Goal: Information Seeking & Learning: Learn about a topic

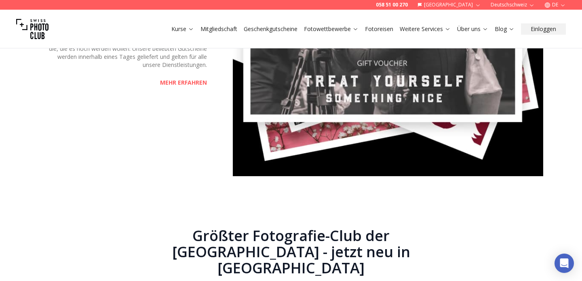
scroll to position [1514, 0]
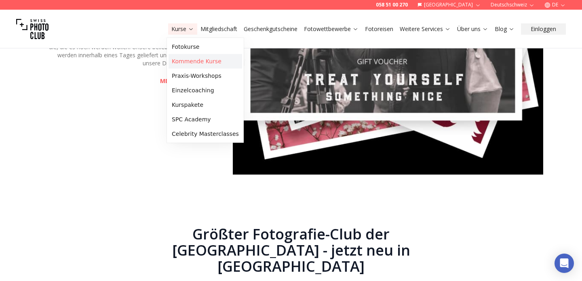
click at [186, 63] on link "Kommende Kurse" at bounding box center [204, 61] width 73 height 15
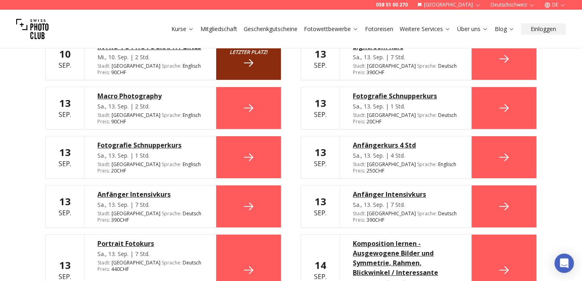
scroll to position [282, 0]
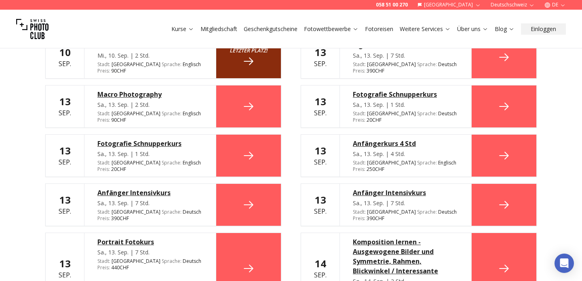
click at [380, 188] on div "Anfänger Intensivkurs" at bounding box center [405, 193] width 105 height 10
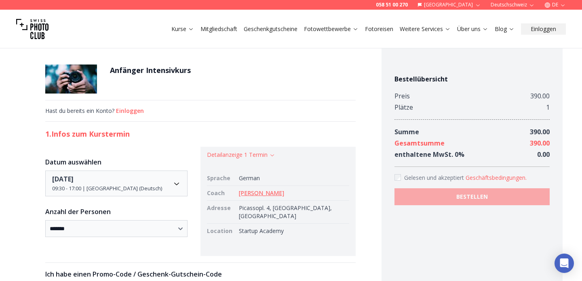
click at [151, 69] on h1 "Anfänger Intensivkurs" at bounding box center [150, 70] width 81 height 11
click at [97, 75] on img at bounding box center [71, 79] width 52 height 29
click at [122, 135] on h2 "1. Infos zum Kurstermin" at bounding box center [200, 133] width 310 height 11
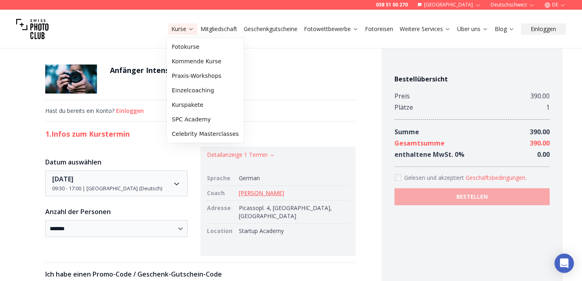
click at [185, 29] on link "Kurse" at bounding box center [182, 29] width 23 height 8
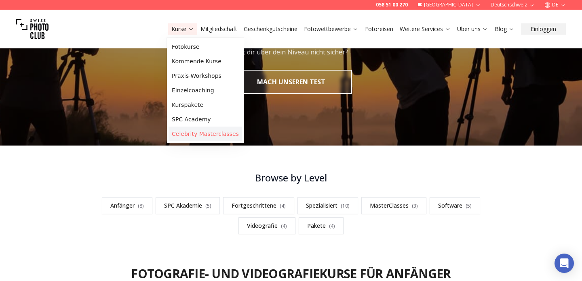
scroll to position [214, 0]
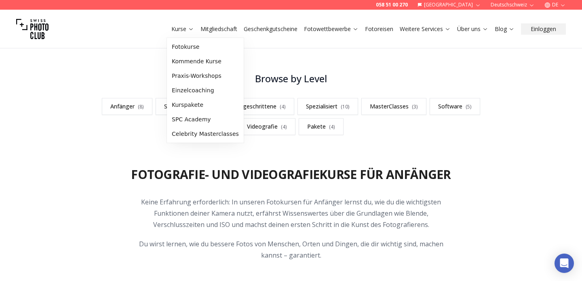
click at [232, 200] on p "Keine Erfahrung erforderlich: In unseren Fotokursen für Anfänger lernst du, wie…" at bounding box center [291, 214] width 310 height 34
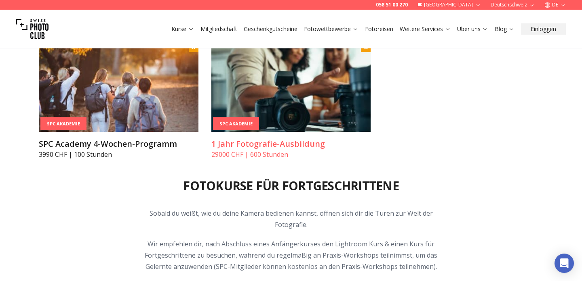
scroll to position [1125, 0]
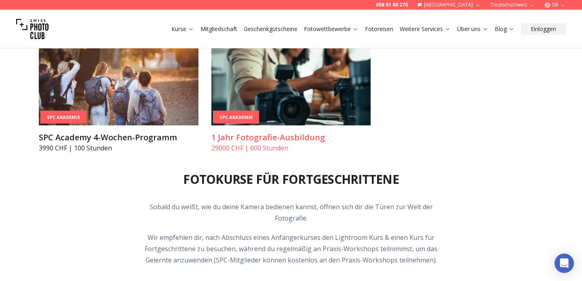
click at [290, 140] on h3 "1 Jahr Fotografie-Ausbildung" at bounding box center [291, 137] width 160 height 11
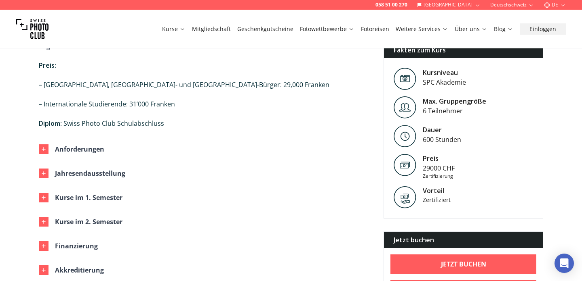
scroll to position [676, 0]
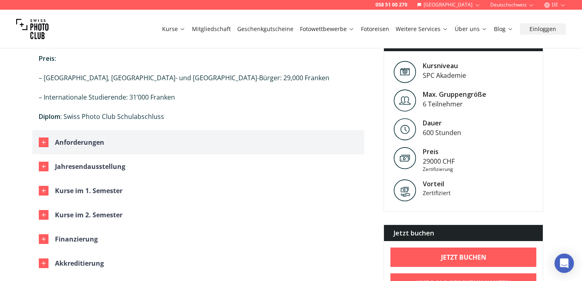
click at [100, 137] on div "Anforderungen" at bounding box center [79, 142] width 49 height 11
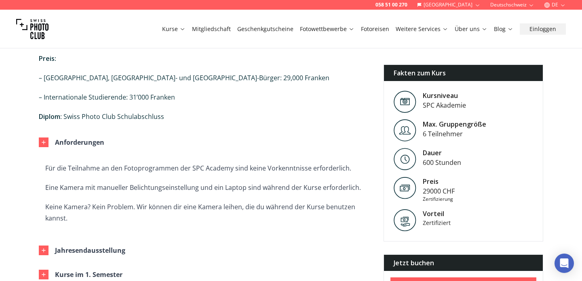
scroll to position [719, 0]
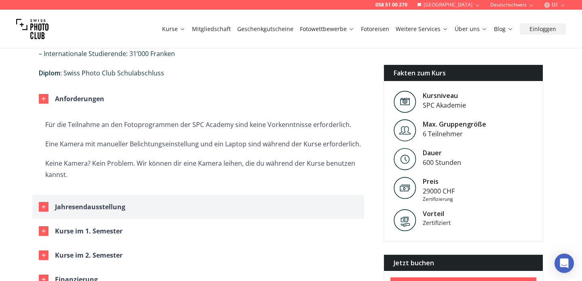
click at [111, 202] on div "Jahresendausstellung" at bounding box center [90, 207] width 70 height 11
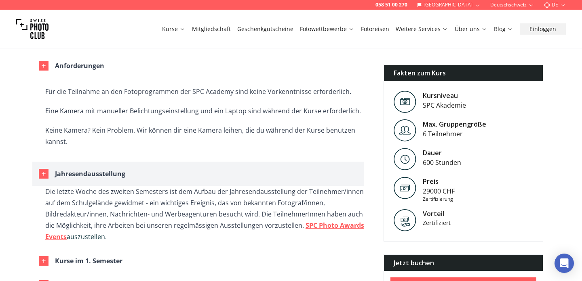
scroll to position [796, 0]
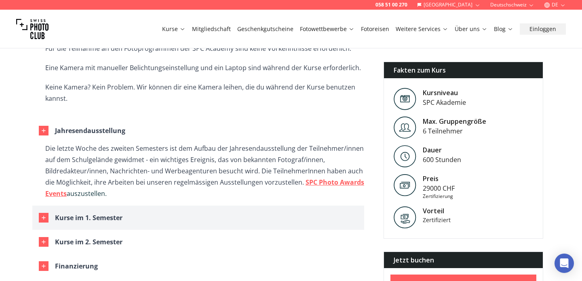
click at [101, 212] on div "Kurse im 1. Semester" at bounding box center [88, 217] width 67 height 11
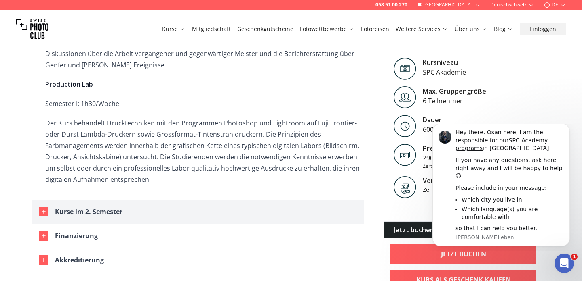
scroll to position [1907, 0]
click at [89, 206] on div "Kurse im 2. Semester" at bounding box center [88, 211] width 67 height 11
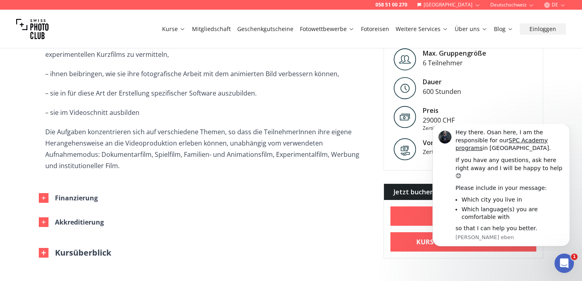
scroll to position [2900, 0]
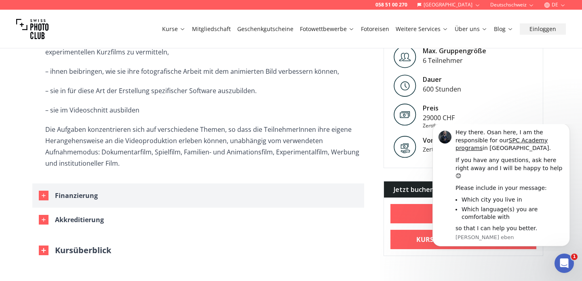
click at [89, 184] on button "Finanzierung" at bounding box center [198, 196] width 332 height 24
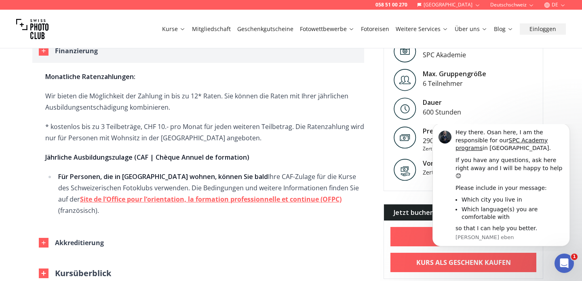
scroll to position [3065, 0]
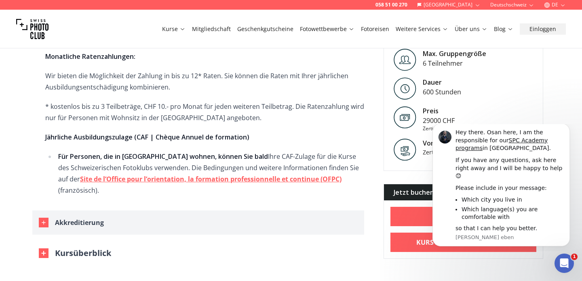
click at [88, 217] on div "Akkreditierung" at bounding box center [79, 222] width 49 height 11
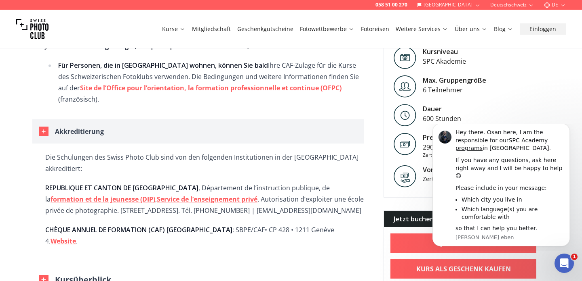
scroll to position [3177, 0]
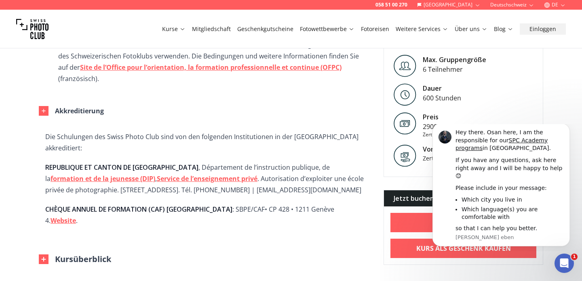
click at [84, 254] on button "Kursüberblick" at bounding box center [75, 259] width 72 height 11
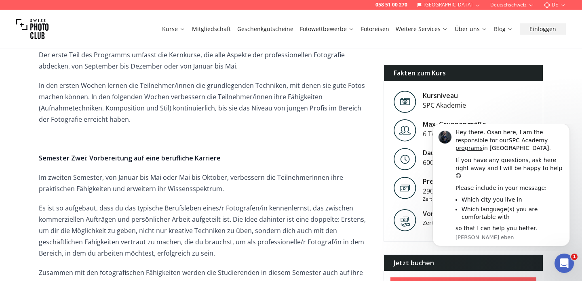
scroll to position [3443, 0]
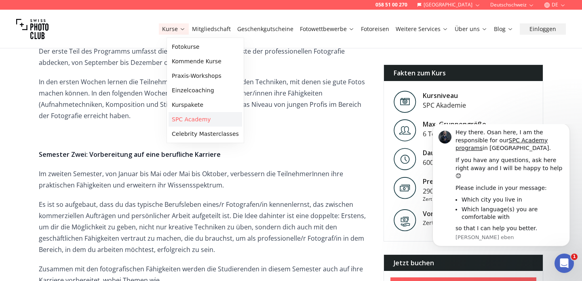
click at [196, 118] on link "SPC Academy" at bounding box center [204, 119] width 73 height 15
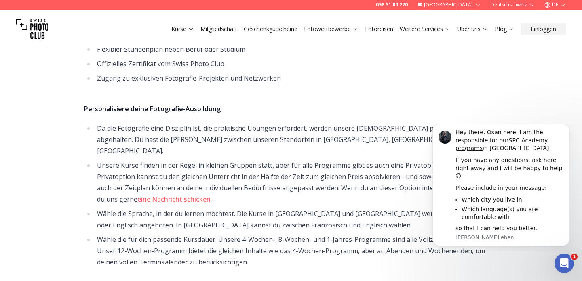
scroll to position [309, 0]
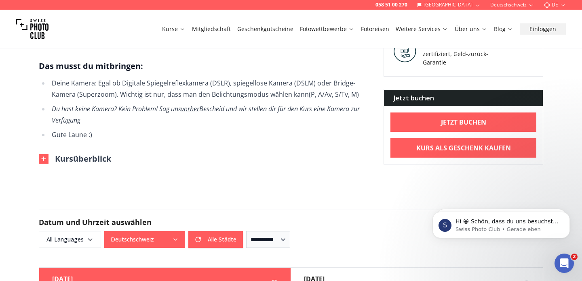
scroll to position [468, 0]
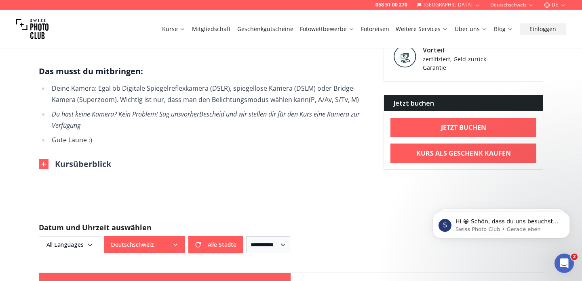
click at [92, 159] on button "Kursüberblick" at bounding box center [75, 164] width 72 height 11
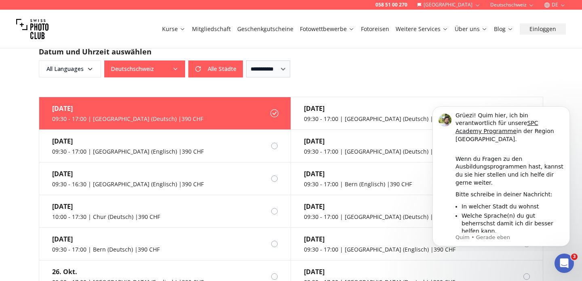
scroll to position [897, 0]
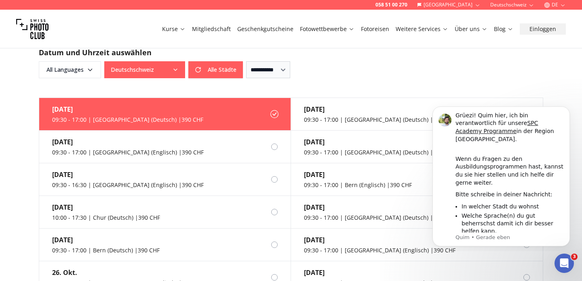
click at [178, 28] on link "Kurse" at bounding box center [173, 29] width 23 height 8
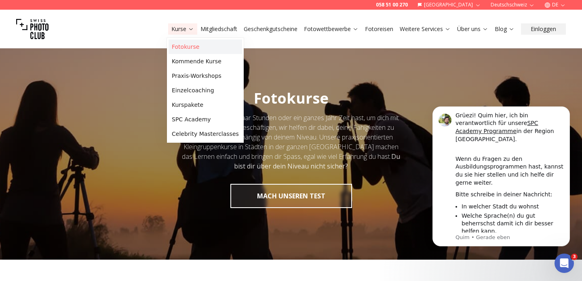
click at [185, 50] on link "Fotokurse" at bounding box center [204, 47] width 73 height 15
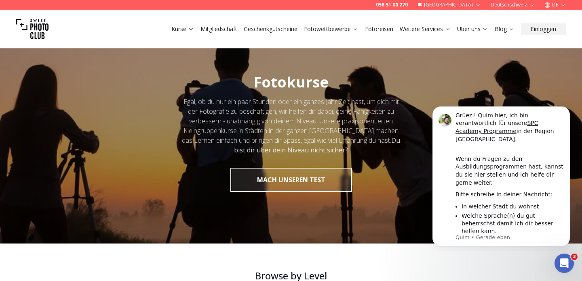
scroll to position [17, 0]
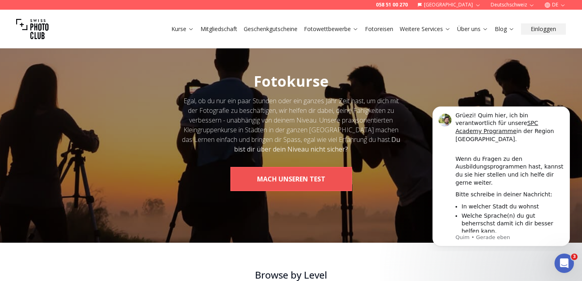
click at [261, 180] on button "MACH UNSEREN TEST" at bounding box center [291, 179] width 122 height 24
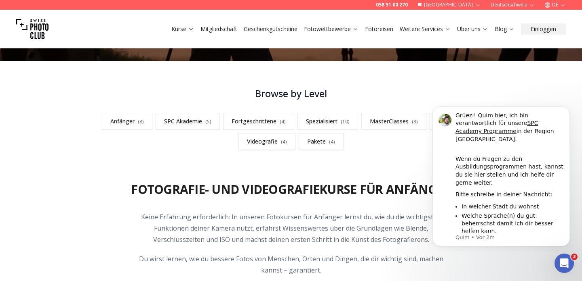
scroll to position [92, 0]
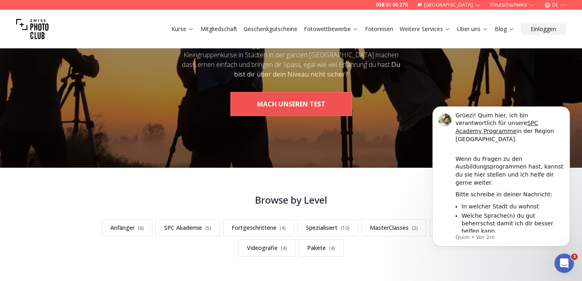
click at [271, 113] on button "MACH UNSEREN TEST" at bounding box center [291, 104] width 122 height 24
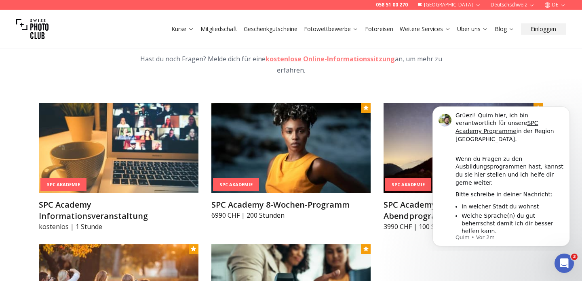
scroll to position [928, 0]
